Goal: Submit feedback/report problem

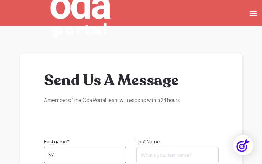
type input "N/A"
type input "[PERSON_NAME]"
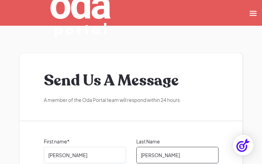
type input "[PERSON_NAME]"
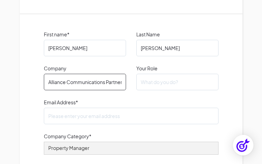
type input "Alliance Communications Partners"
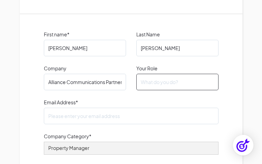
scroll to position [0, 0]
type input "N/A"
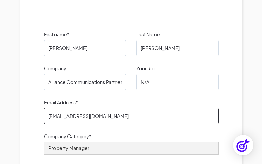
type input "[EMAIL_ADDRESS][DOMAIN_NAME]"
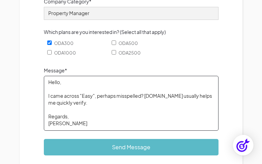
type textarea "Hello, I came across "Easy", perhaps misspelled? [DOMAIN_NAME] usually helps me…"
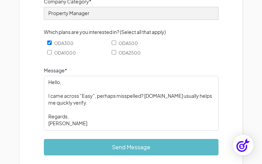
click at [114, 43] on input "ODA500" at bounding box center [114, 42] width 4 height 4
checkbox input "true"
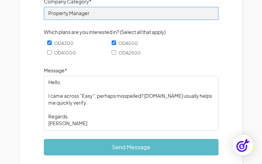
select select "Builder"
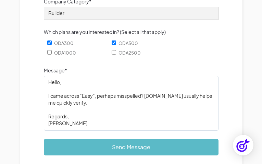
scroll to position [73, 0]
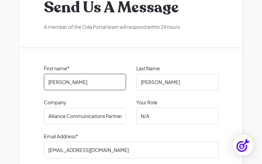
type input "Please wait..."
